Goal: Task Accomplishment & Management: Use online tool/utility

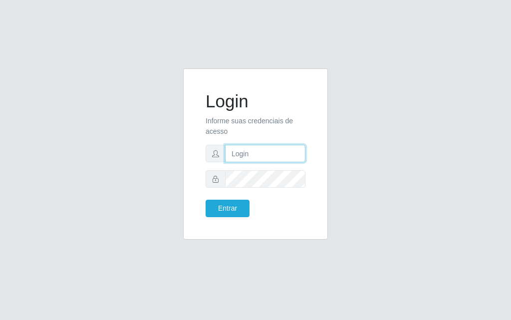
click at [242, 152] on input "text" at bounding box center [265, 153] width 80 height 17
type input "[PERSON_NAME]"
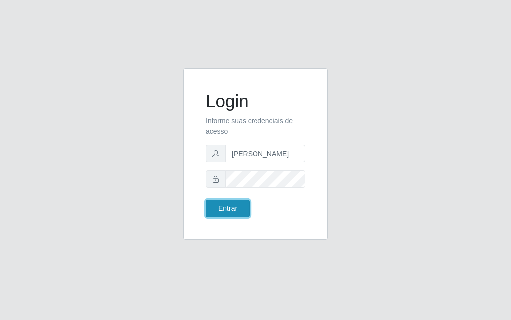
click at [217, 205] on button "Entrar" at bounding box center [228, 208] width 44 height 17
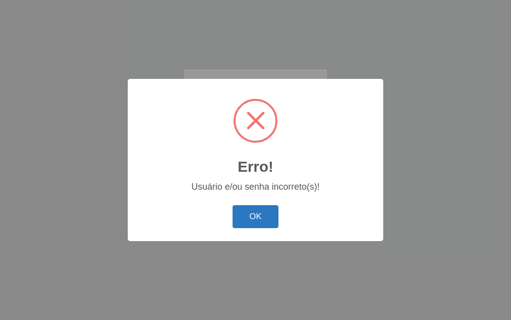
click at [263, 209] on button "OK" at bounding box center [256, 216] width 46 height 23
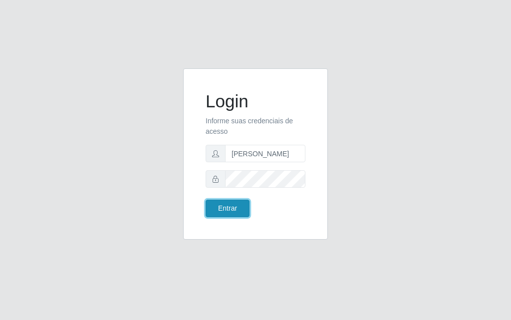
click at [225, 204] on button "Entrar" at bounding box center [228, 208] width 44 height 17
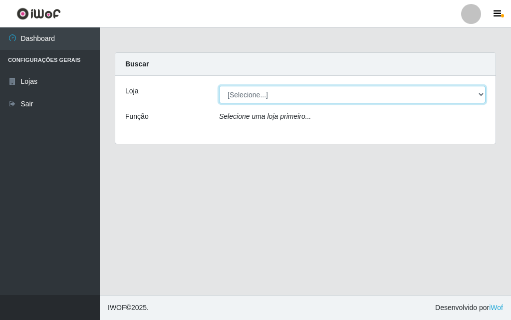
click at [479, 94] on select "[Selecione...] Divino Fogão - [GEOGRAPHIC_DATA]" at bounding box center [352, 94] width 267 height 17
select select "499"
click at [219, 86] on select "[Selecione...] Divino Fogão - [GEOGRAPHIC_DATA]" at bounding box center [352, 94] width 267 height 17
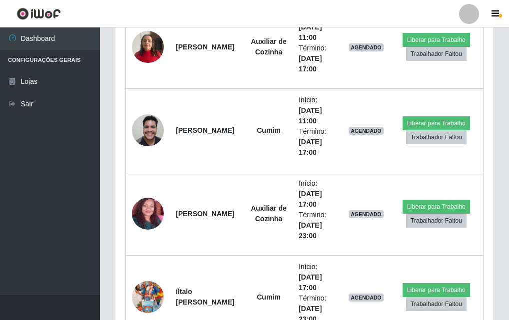
scroll to position [649, 0]
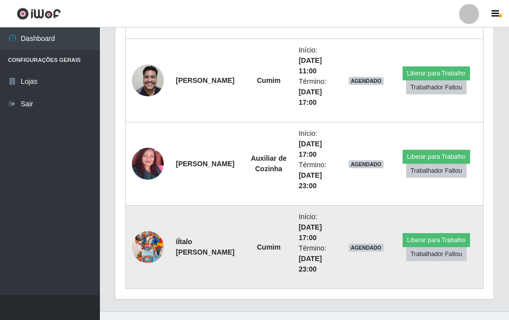
click at [154, 209] on td at bounding box center [148, 247] width 44 height 83
click at [149, 209] on img at bounding box center [148, 247] width 32 height 57
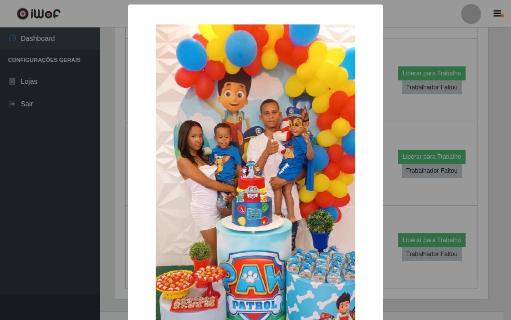
click at [57, 171] on div "× OK Cancel" at bounding box center [255, 160] width 511 height 320
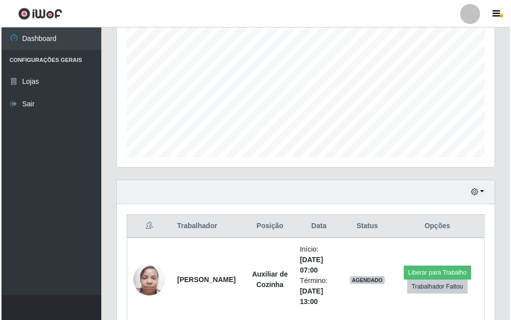
scroll to position [350, 0]
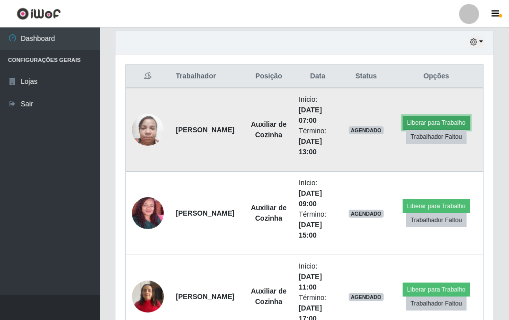
click at [433, 122] on button "Liberar para Trabalho" at bounding box center [435, 123] width 67 height 14
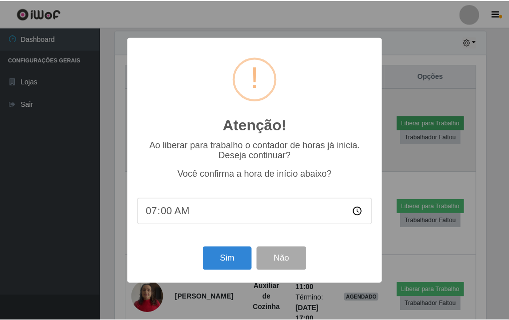
scroll to position [207, 373]
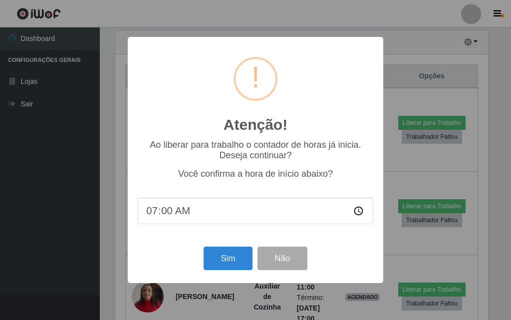
click at [199, 209] on input "07:00" at bounding box center [256, 211] width 236 height 26
click at [195, 202] on input "07:00" at bounding box center [256, 211] width 236 height 26
click at [179, 209] on input "07:00" at bounding box center [256, 211] width 236 height 26
click at [176, 209] on input "07:00" at bounding box center [256, 211] width 236 height 26
click at [206, 209] on input "07:00" at bounding box center [256, 211] width 236 height 26
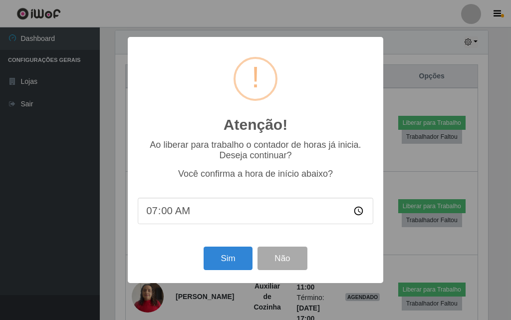
click at [155, 209] on input "07:00" at bounding box center [256, 211] width 236 height 26
drag, startPoint x: 155, startPoint y: 213, endPoint x: 224, endPoint y: 214, distance: 68.9
click at [178, 209] on input "07:00" at bounding box center [256, 211] width 236 height 26
click at [224, 209] on input "07:00" at bounding box center [256, 211] width 236 height 26
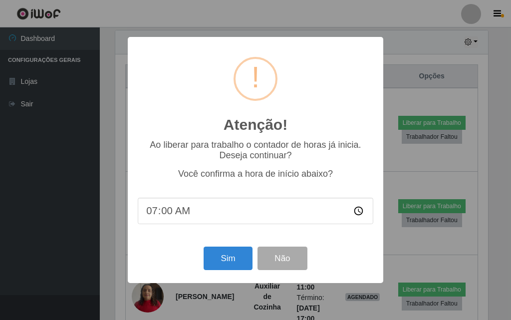
click at [216, 209] on input "07:00" at bounding box center [256, 211] width 236 height 26
click at [263, 209] on button "Não" at bounding box center [282, 258] width 49 height 23
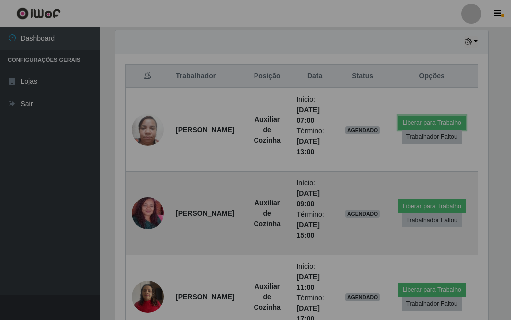
scroll to position [207, 378]
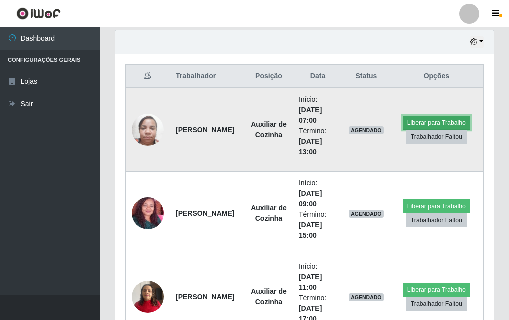
click at [427, 121] on button "Liberar para Trabalho" at bounding box center [435, 123] width 67 height 14
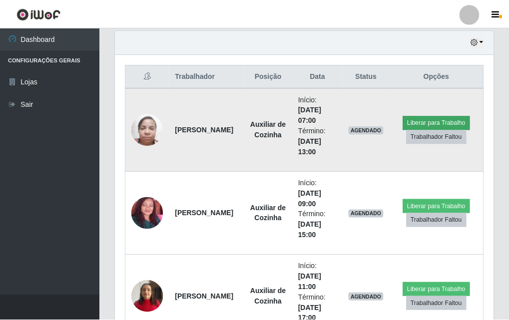
scroll to position [207, 373]
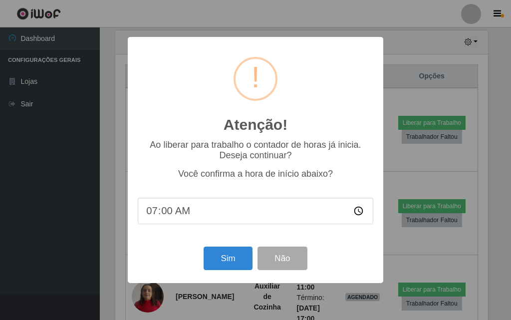
click at [202, 205] on input "07:00" at bounding box center [256, 211] width 236 height 26
drag, startPoint x: 195, startPoint y: 208, endPoint x: 160, endPoint y: 209, distance: 35.5
click at [193, 208] on input "07:00" at bounding box center [256, 211] width 236 height 26
click at [160, 209] on input "07:00" at bounding box center [256, 211] width 236 height 26
type input "07:18"
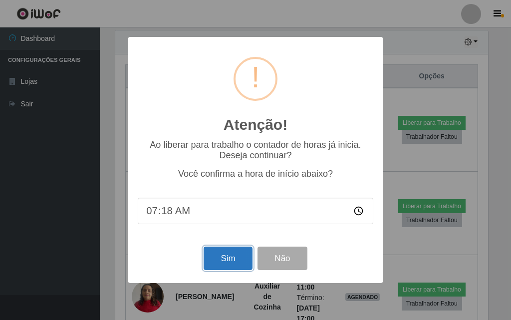
click at [216, 209] on button "Sim" at bounding box center [228, 258] width 48 height 23
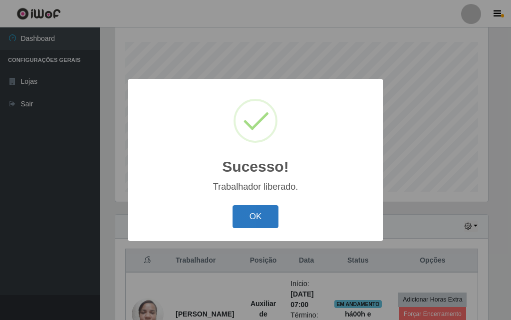
click at [258, 206] on button "OK" at bounding box center [256, 216] width 46 height 23
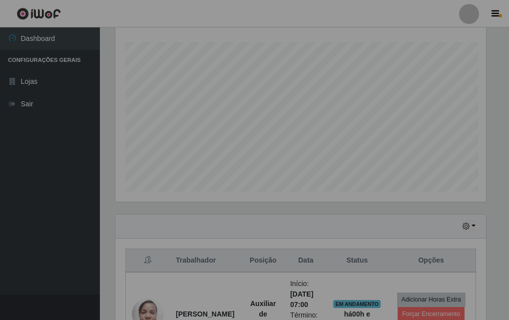
scroll to position [207, 378]
